Goal: Find specific page/section: Find specific page/section

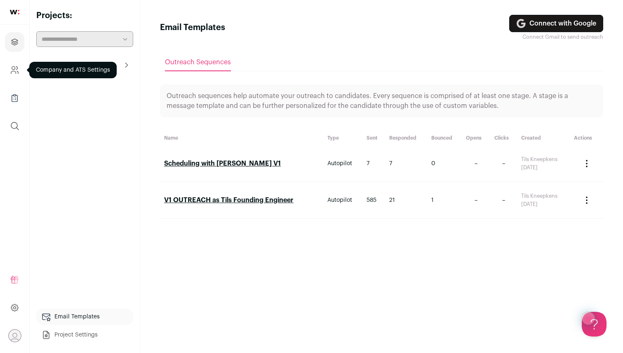
click at [13, 70] on icon "Company and ATS Settings" at bounding box center [14, 70] width 9 height 10
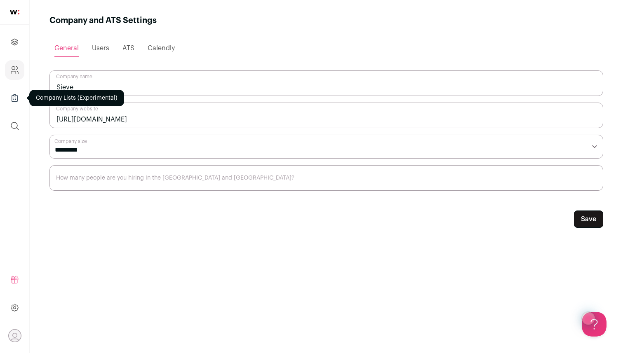
click at [11, 96] on icon "Company Lists" at bounding box center [14, 98] width 9 height 10
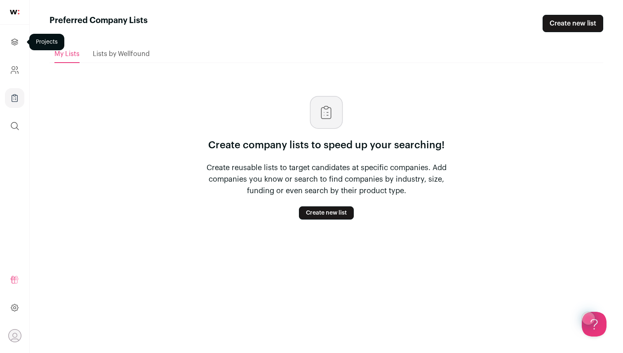
click at [16, 47] on link "Projects" at bounding box center [14, 42] width 19 height 20
click at [17, 40] on icon "Projects" at bounding box center [15, 42] width 6 height 6
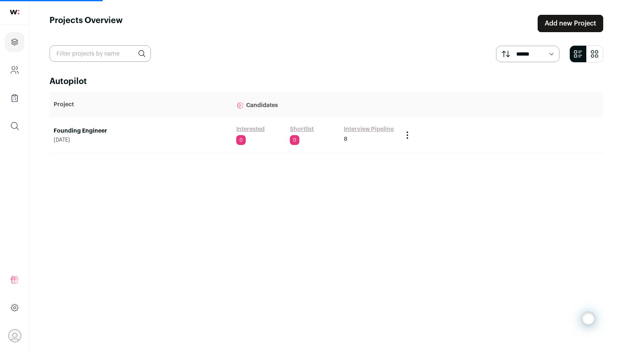
click at [371, 131] on link "Interview Pipeline" at bounding box center [369, 129] width 50 height 8
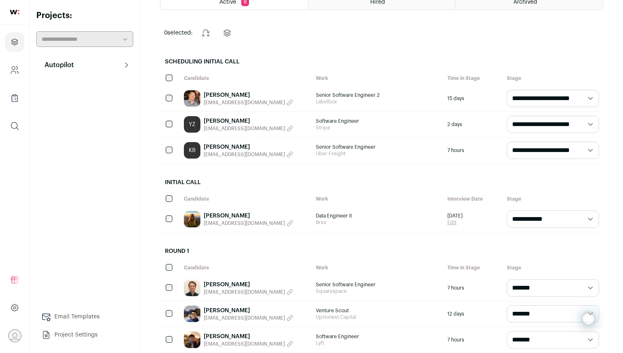
scroll to position [54, 0]
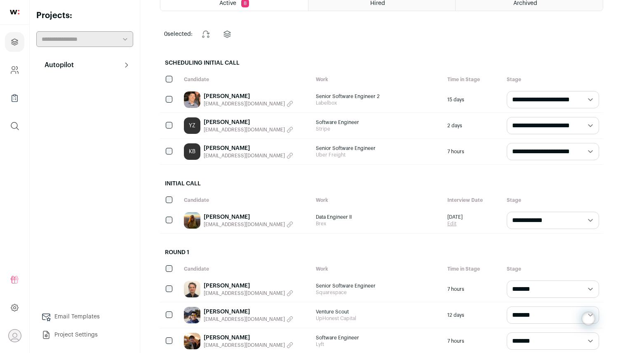
click at [237, 148] on link "[PERSON_NAME]" at bounding box center [248, 148] width 89 height 8
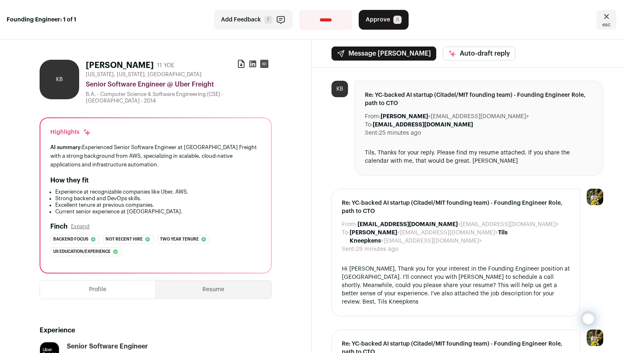
scroll to position [370, 0]
